Goal: Task Accomplishment & Management: Use online tool/utility

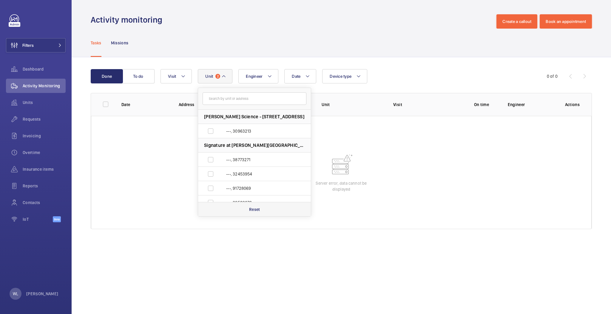
click at [252, 212] on p "Reset" at bounding box center [254, 210] width 11 height 6
click at [211, 78] on button "Unit" at bounding box center [213, 76] width 31 height 14
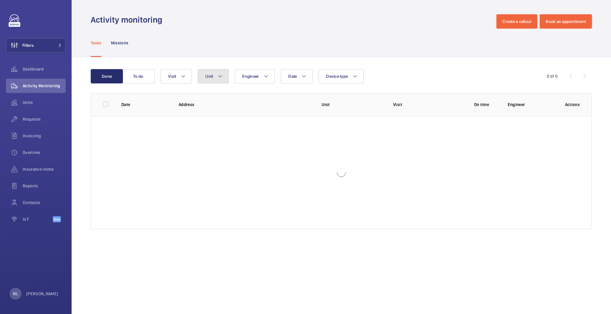
click at [207, 79] on button "Unit" at bounding box center [213, 76] width 31 height 14
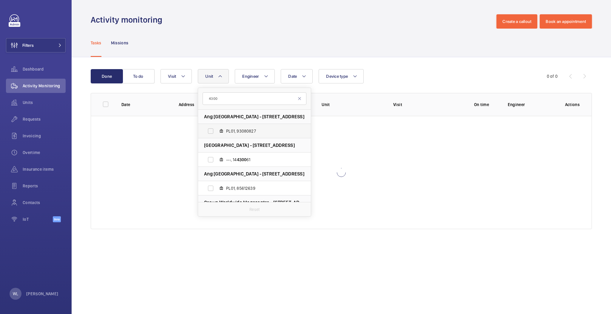
type input "4300"
click at [250, 128] on span "PL01, 93080827" at bounding box center [260, 131] width 69 height 6
click at [216, 128] on input "PL01, 93080827" at bounding box center [211, 131] width 12 height 12
checkbox input "true"
click at [270, 186] on span "PL01, 85612639" at bounding box center [260, 188] width 69 height 6
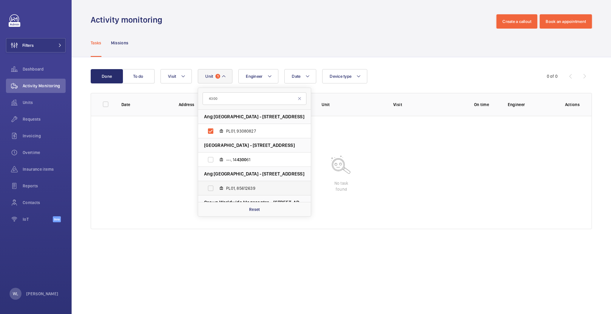
click at [216, 186] on input "PL01, 85612639" at bounding box center [211, 188] width 12 height 12
checkbox input "true"
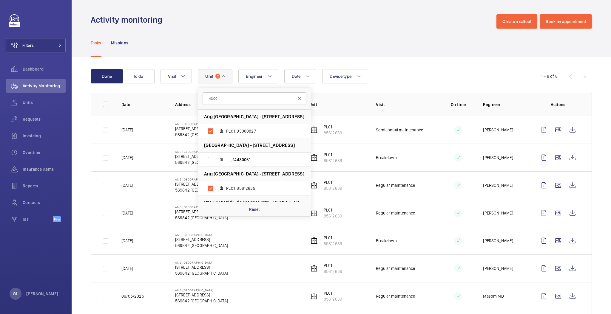
click at [420, 164] on td "Breakdown" at bounding box center [399, 158] width 67 height 28
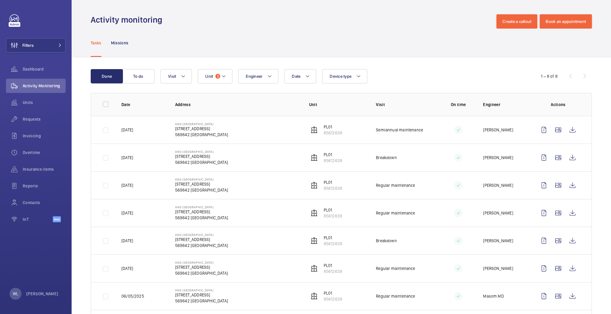
click at [322, 123] on td "PL01 85612639" at bounding box center [332, 130] width 67 height 28
click at [324, 125] on p "PL01" at bounding box center [332, 127] width 18 height 6
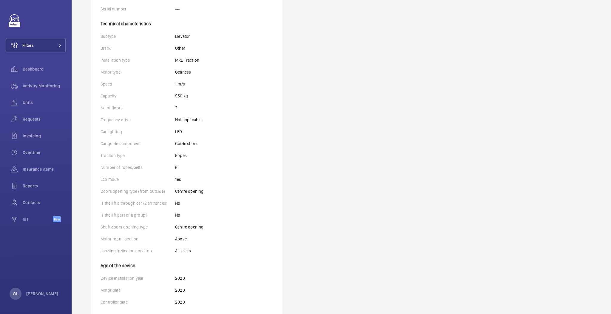
scroll to position [155, 0]
